Goal: Download file/media

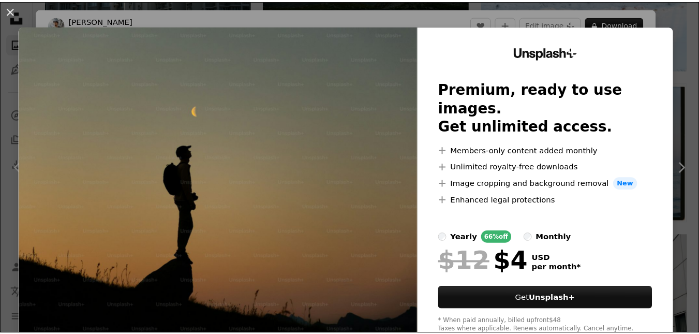
scroll to position [362, 0]
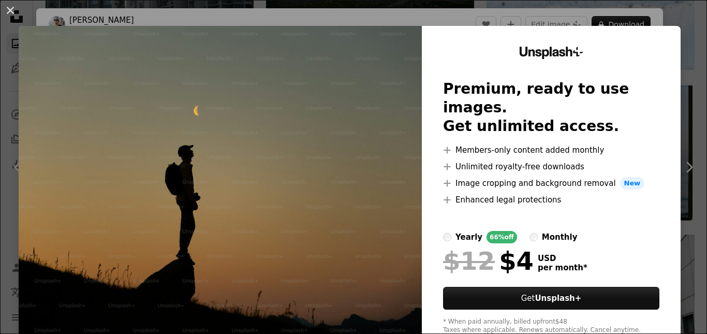
click at [683, 69] on div "An X shape Unsplash+ Premium, ready to use images. Get unlimited access. A plus…" at bounding box center [353, 167] width 707 height 334
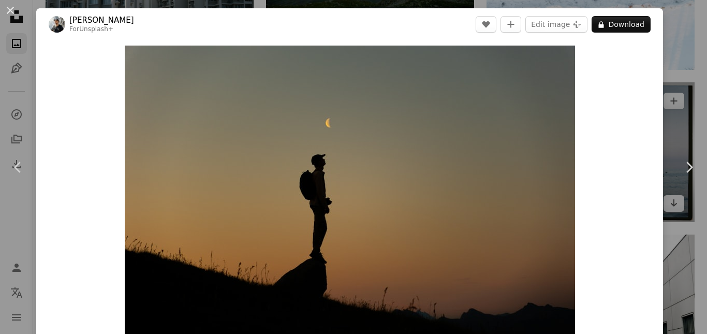
drag, startPoint x: 681, startPoint y: 92, endPoint x: 677, endPoint y: 95, distance: 5.6
click at [682, 91] on div "An X shape Chevron left Chevron right [PERSON_NAME] For Unsplash+ A heart A plu…" at bounding box center [353, 167] width 707 height 334
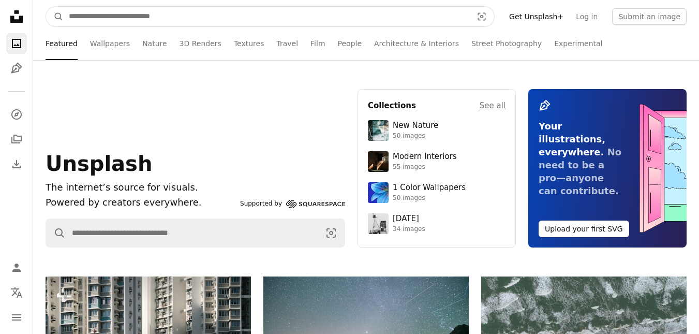
click at [448, 20] on input "Find visuals sitewide" at bounding box center [267, 17] width 406 height 20
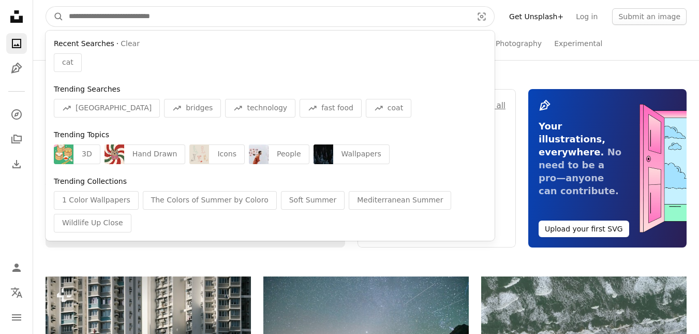
click at [445, 21] on input "Find visuals sitewide" at bounding box center [267, 17] width 406 height 20
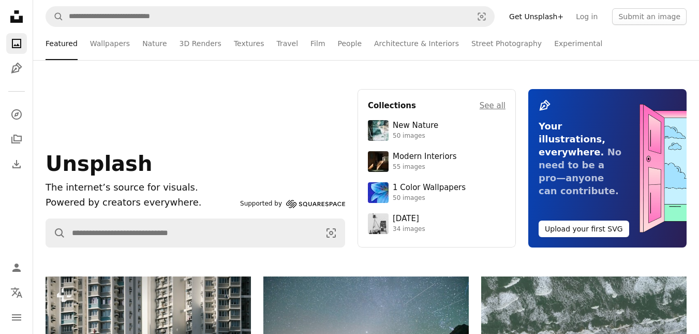
click at [619, 62] on div "Unsplash The internet’s source for visuals. Powered by creators everywhere. Sup…" at bounding box center [366, 168] width 666 height 216
click at [588, 18] on link "Log in" at bounding box center [587, 16] width 34 height 17
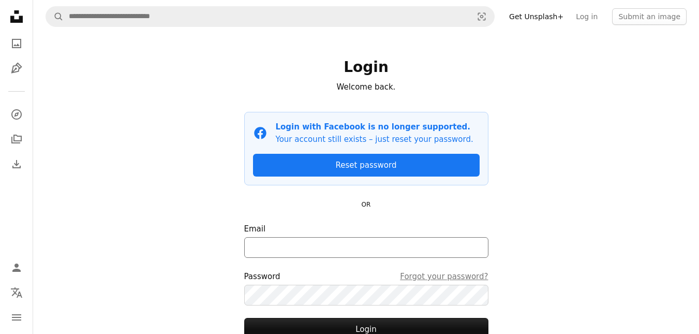
scroll to position [85, 0]
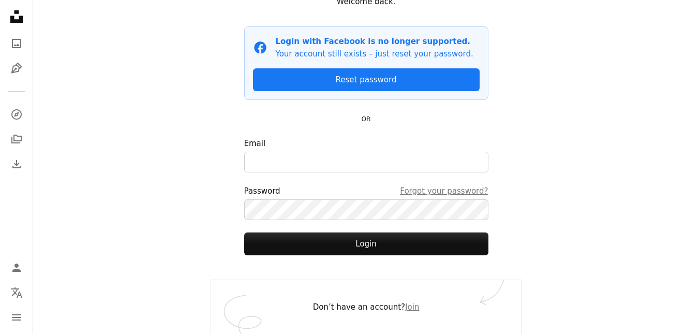
drag, startPoint x: 258, startPoint y: 190, endPoint x: 264, endPoint y: 190, distance: 5.7
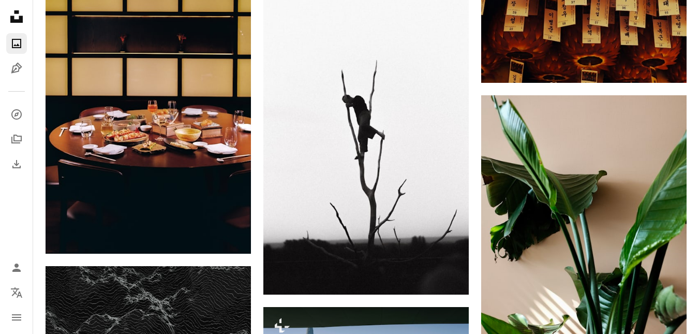
scroll to position [3673, 0]
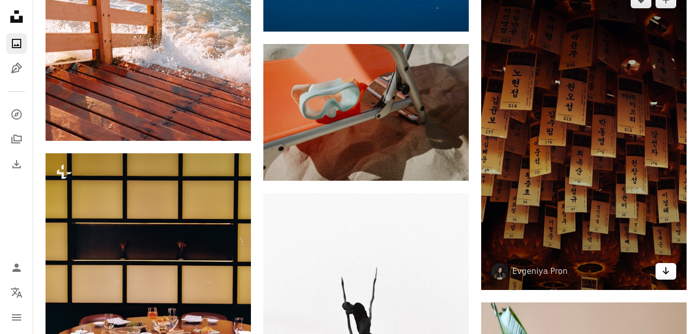
click at [667, 276] on icon "Arrow pointing down" at bounding box center [666, 270] width 8 height 12
